Goal: Book appointment/travel/reservation

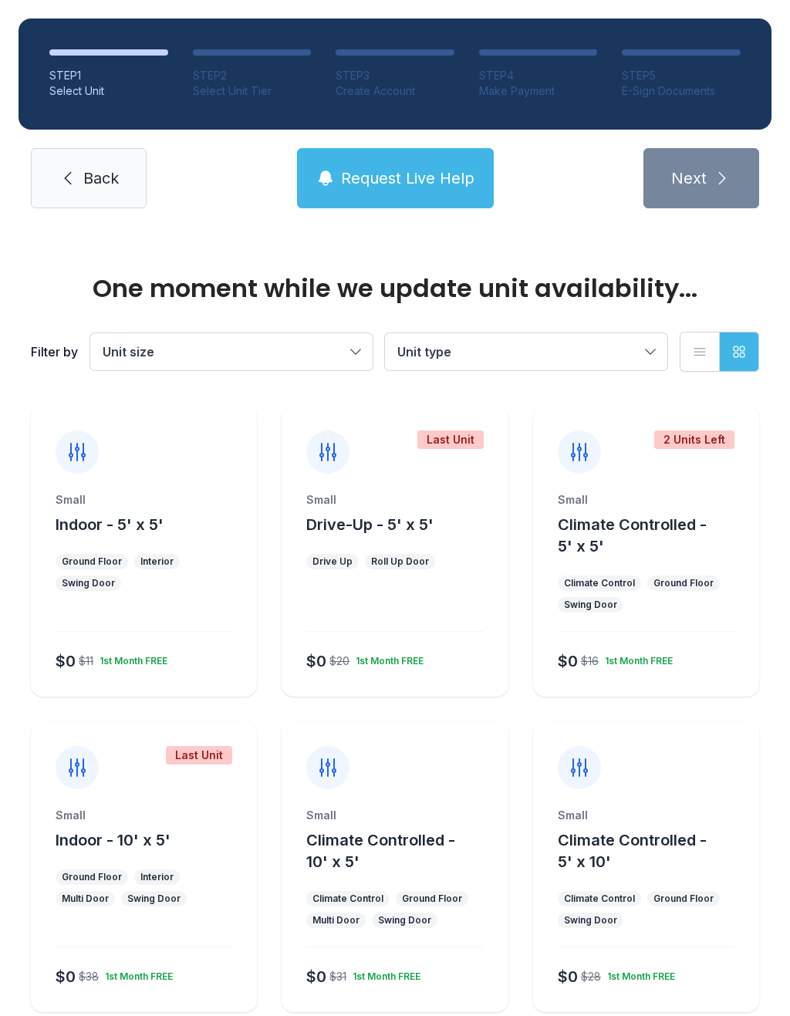
click at [167, 509] on div "Small Indoor - 5' x 5'" at bounding box center [144, 513] width 177 height 43
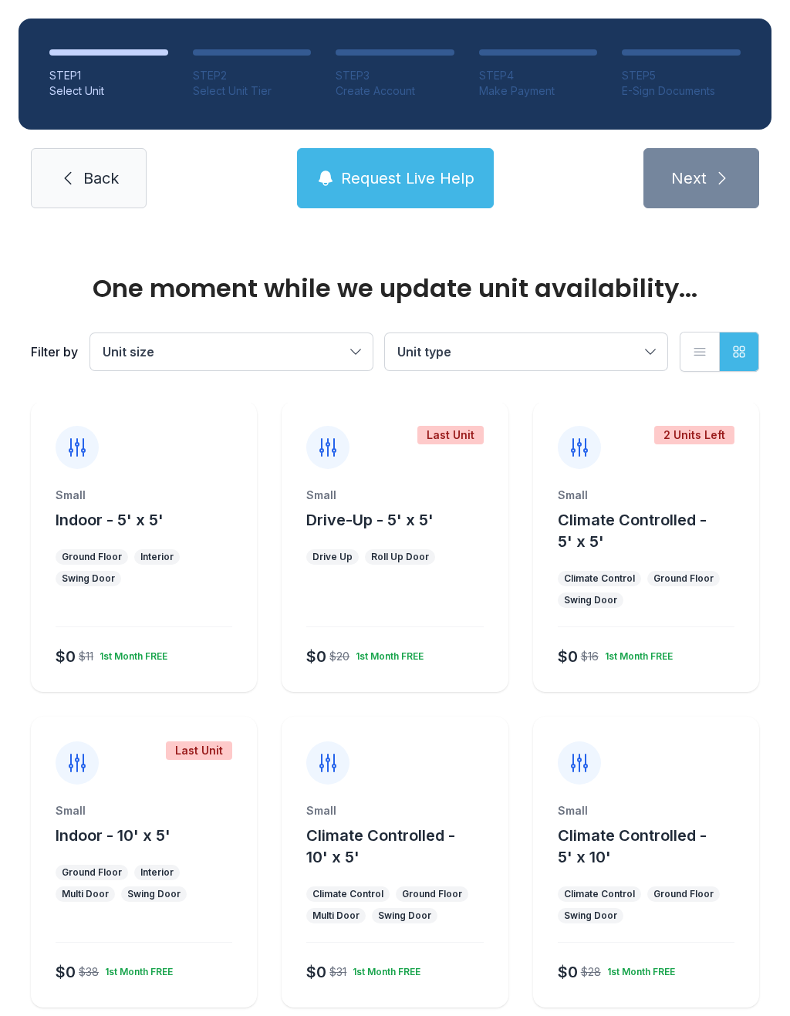
scroll to position [8, 0]
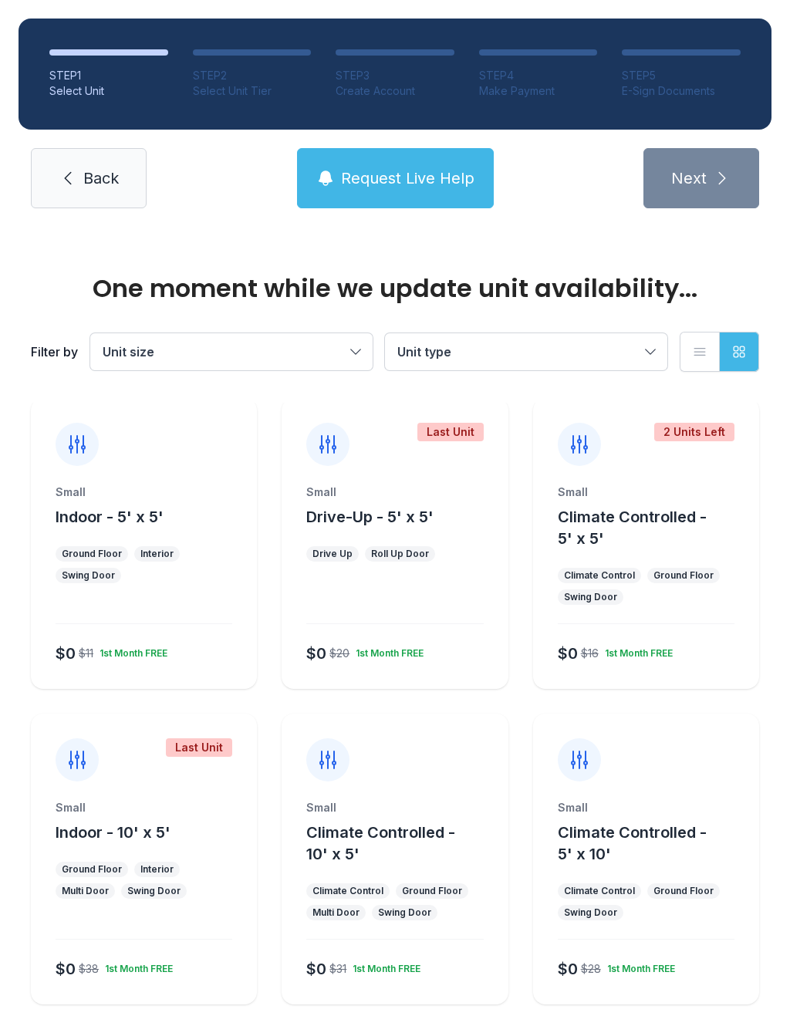
click at [114, 521] on span "Indoor - 5' x 5'" at bounding box center [110, 517] width 108 height 19
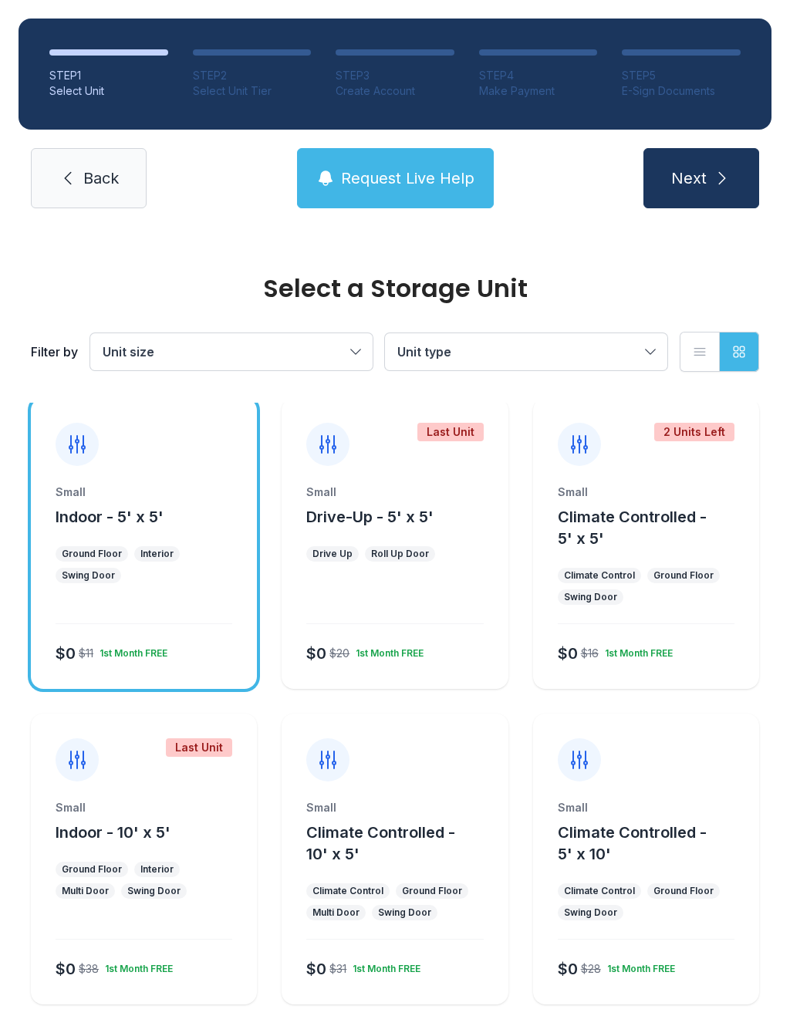
click at [739, 179] on button "Next" at bounding box center [702, 178] width 116 height 60
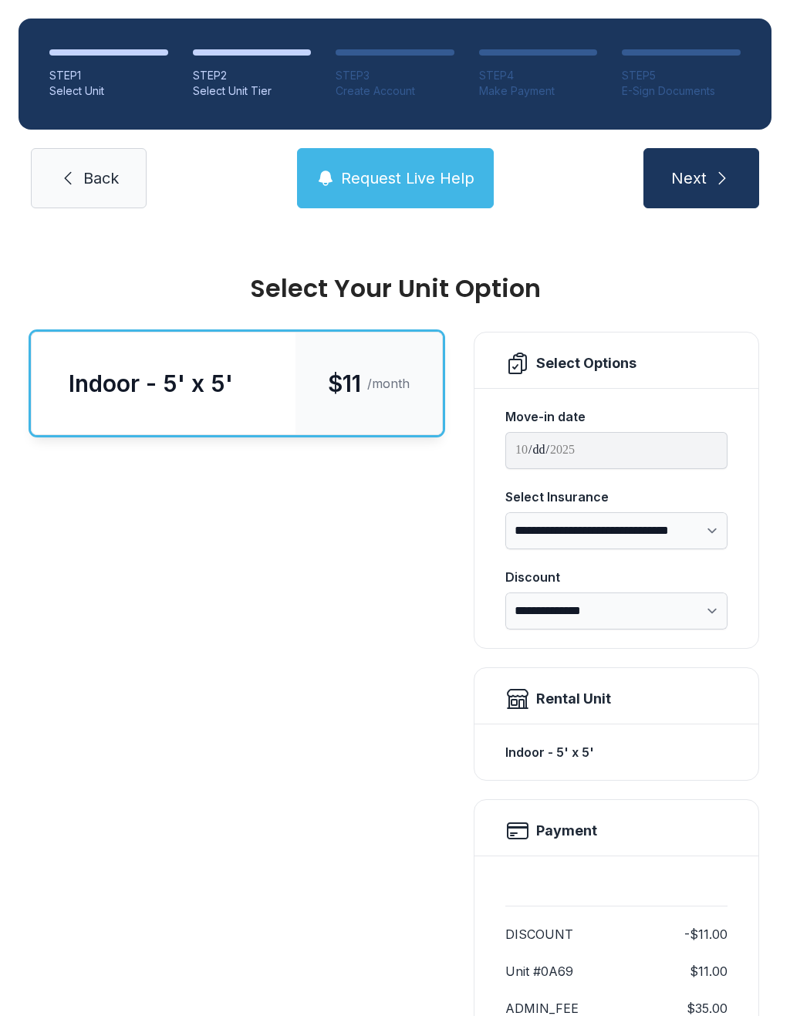
click at [705, 173] on span "Next" at bounding box center [689, 178] width 36 height 22
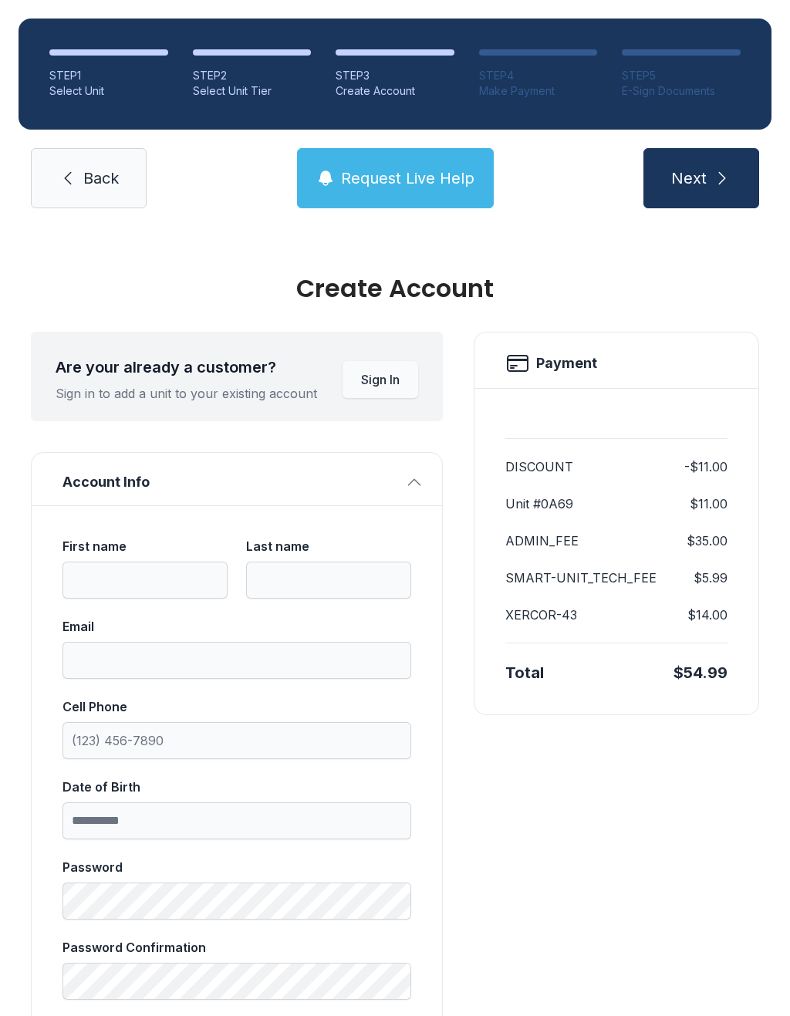
click at [108, 160] on link "Back" at bounding box center [89, 178] width 116 height 60
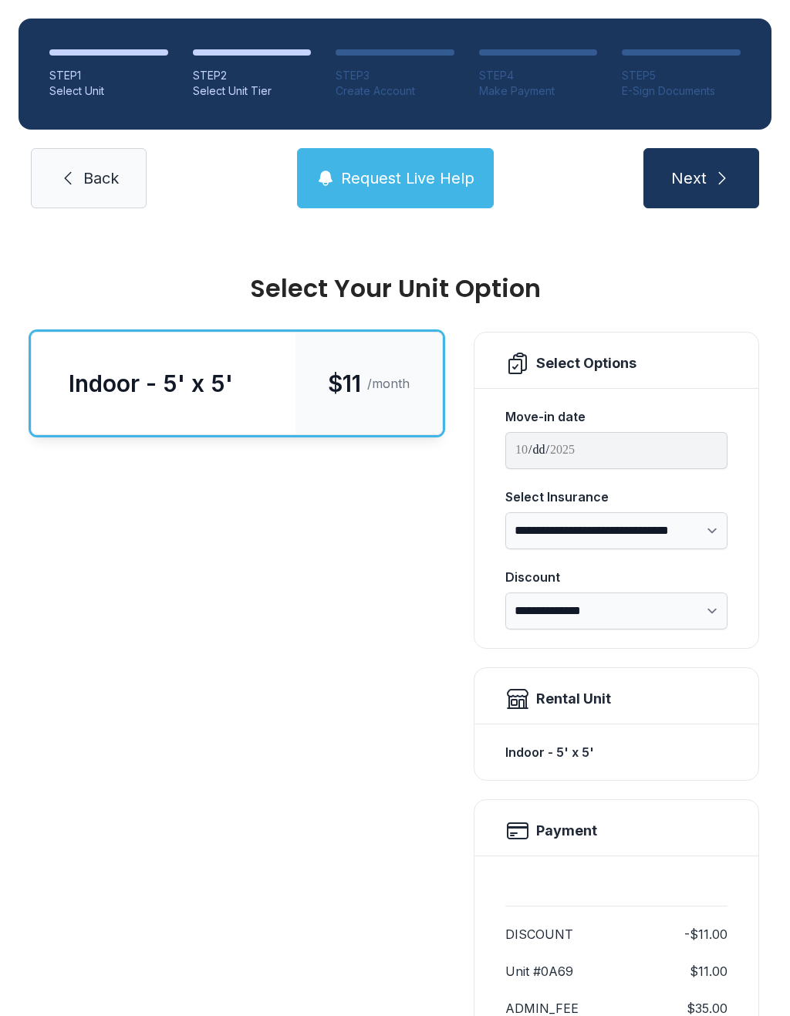
click at [58, 143] on div "STEP 1 Select Unit STEP 2 Select Unit Tier STEP 3 Create Account STEP 4 Make Pa…" at bounding box center [395, 113] width 790 height 227
click at [75, 183] on icon at bounding box center [68, 178] width 19 height 19
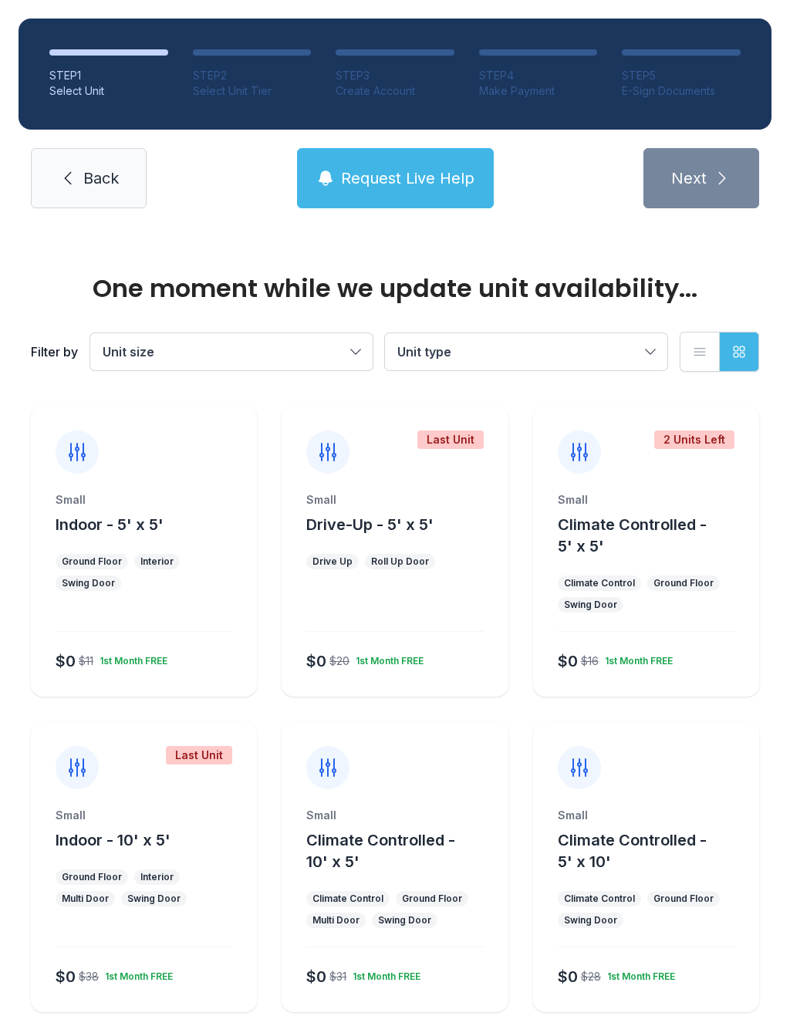
click at [82, 171] on link "Back" at bounding box center [89, 178] width 116 height 60
